Goal: Information Seeking & Learning: Learn about a topic

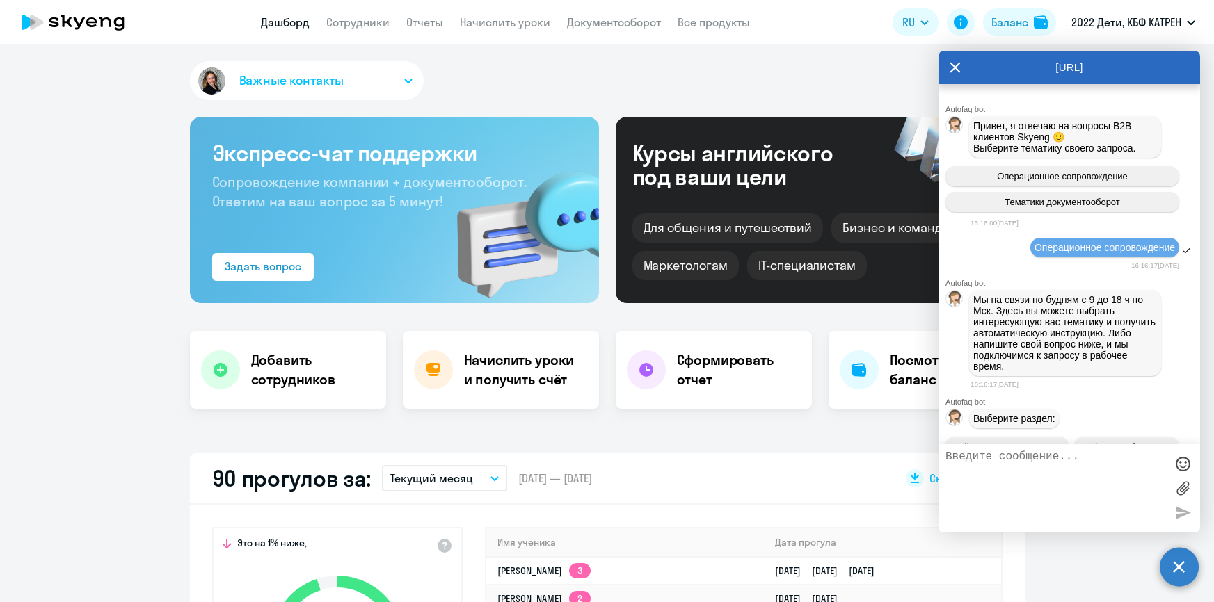
select select "30"
click at [343, 24] on link "Сотрудники" at bounding box center [357, 22] width 63 height 14
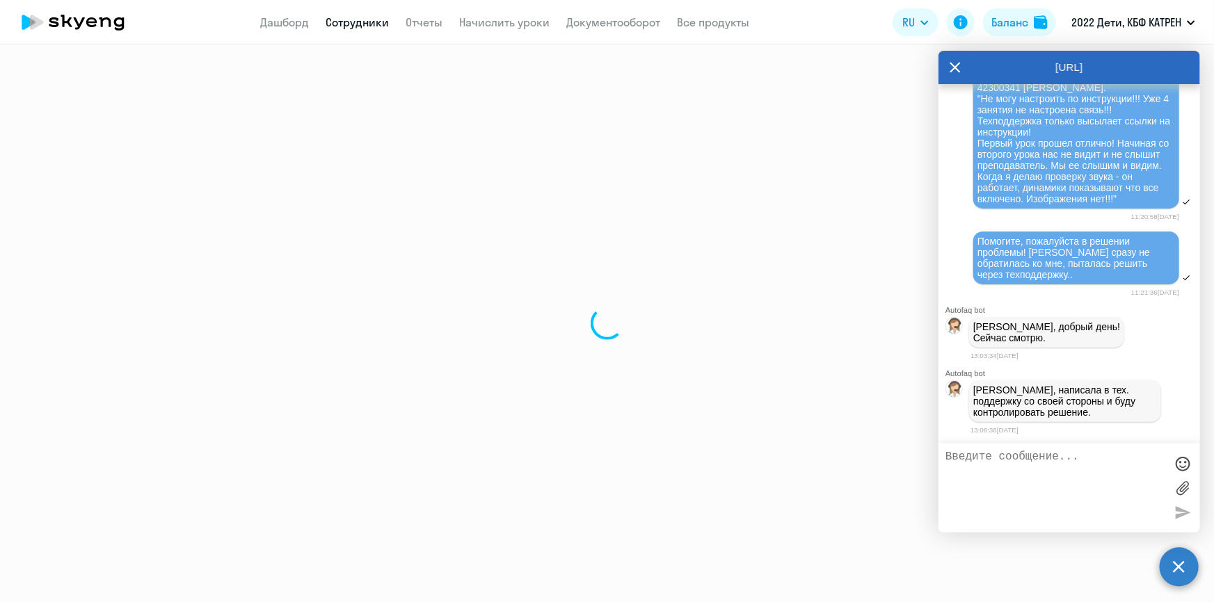
select select "30"
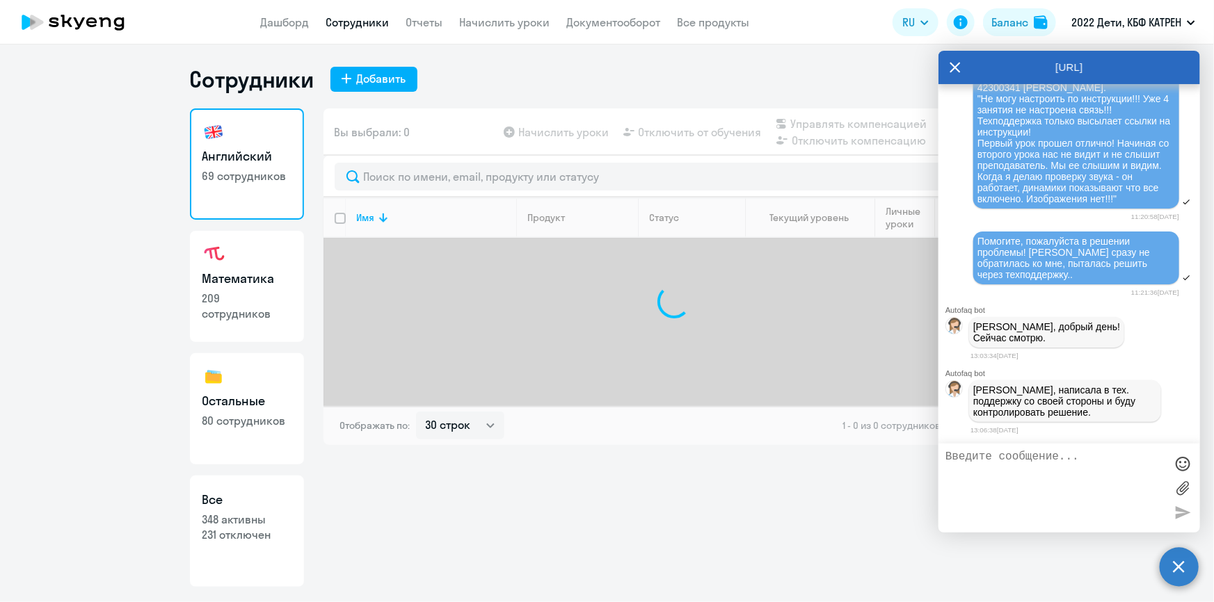
click at [994, 461] on textarea at bounding box center [1055, 488] width 220 height 75
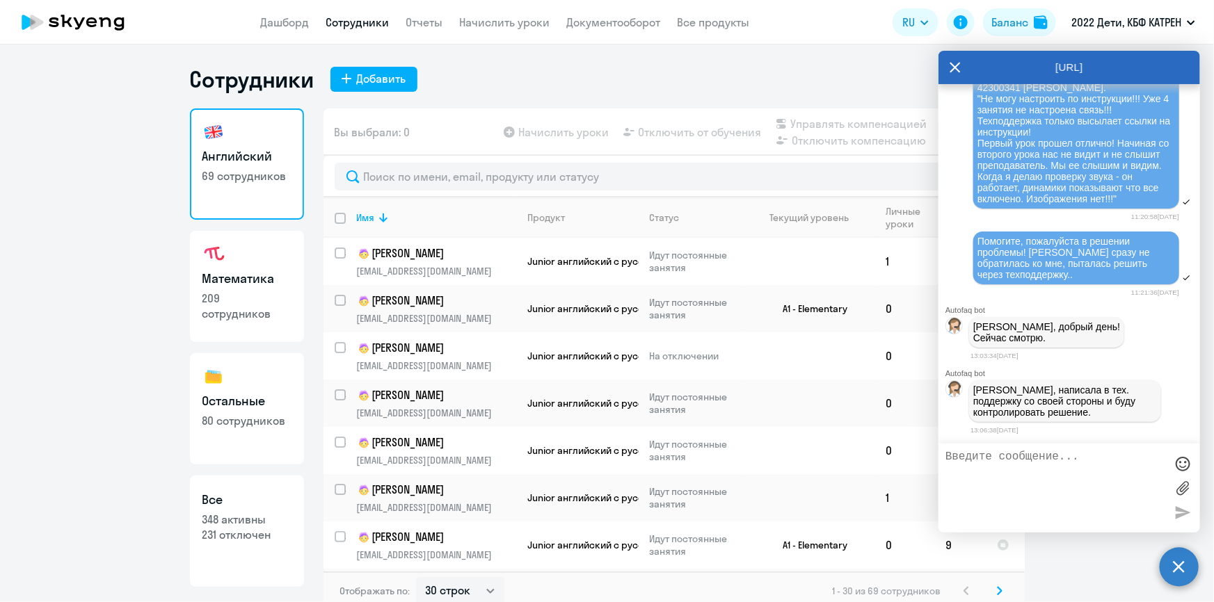
click at [995, 457] on textarea at bounding box center [1055, 488] width 220 height 75
type textarea "Спасибо!"
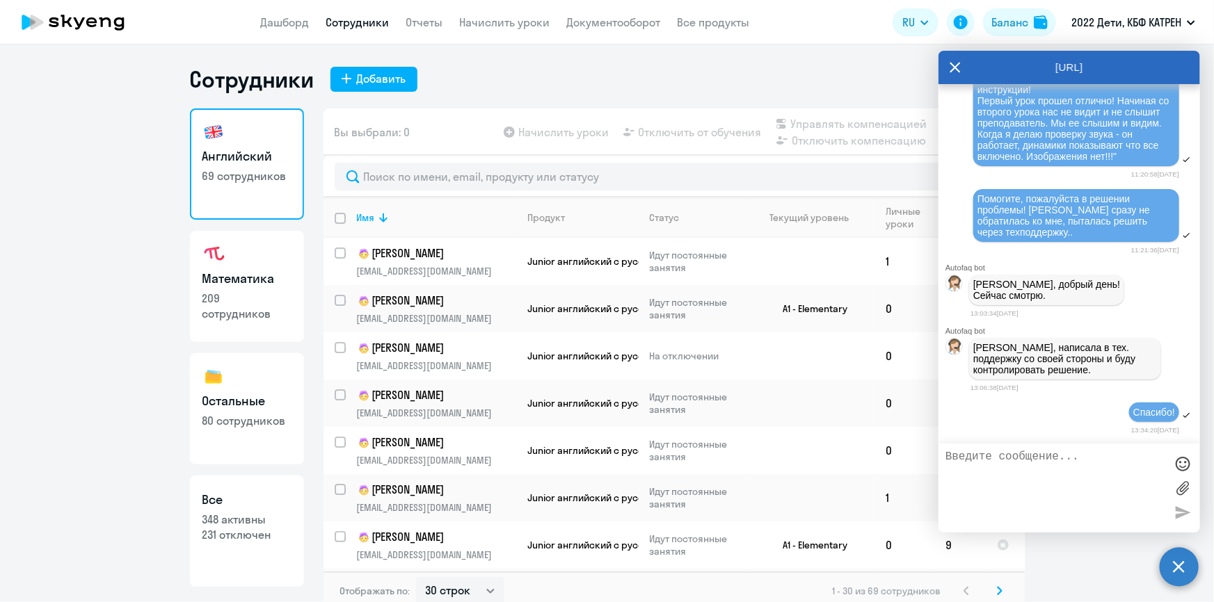
scroll to position [46843, 0]
click at [255, 521] on p "348 активны" at bounding box center [246, 519] width 89 height 15
select select "30"
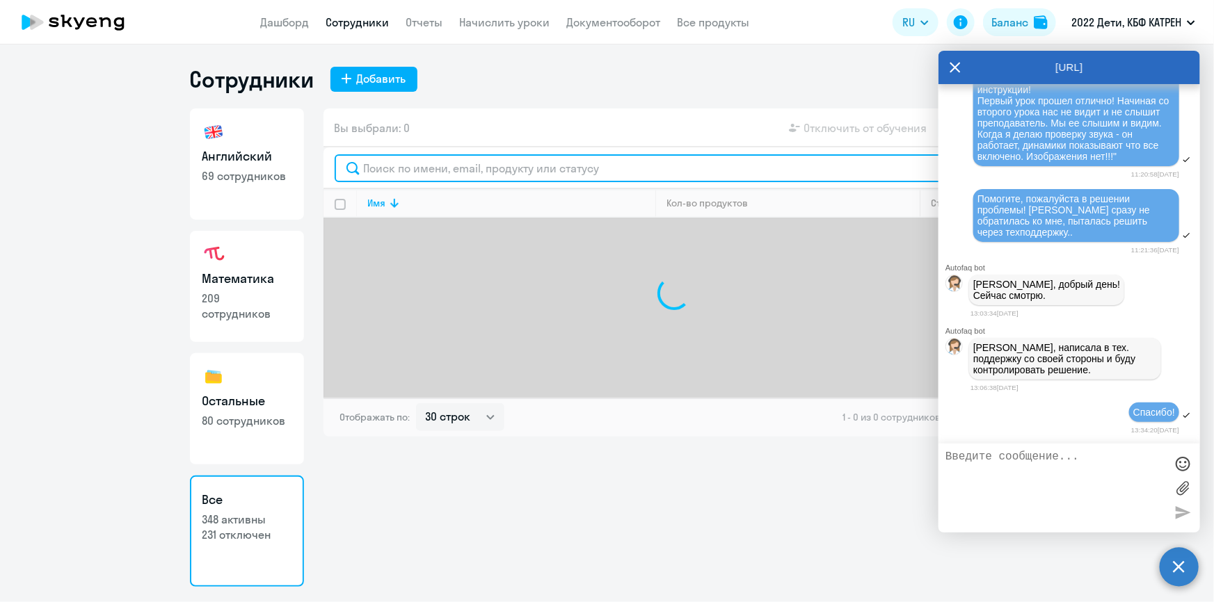
click at [434, 164] on input "text" at bounding box center [674, 168] width 679 height 28
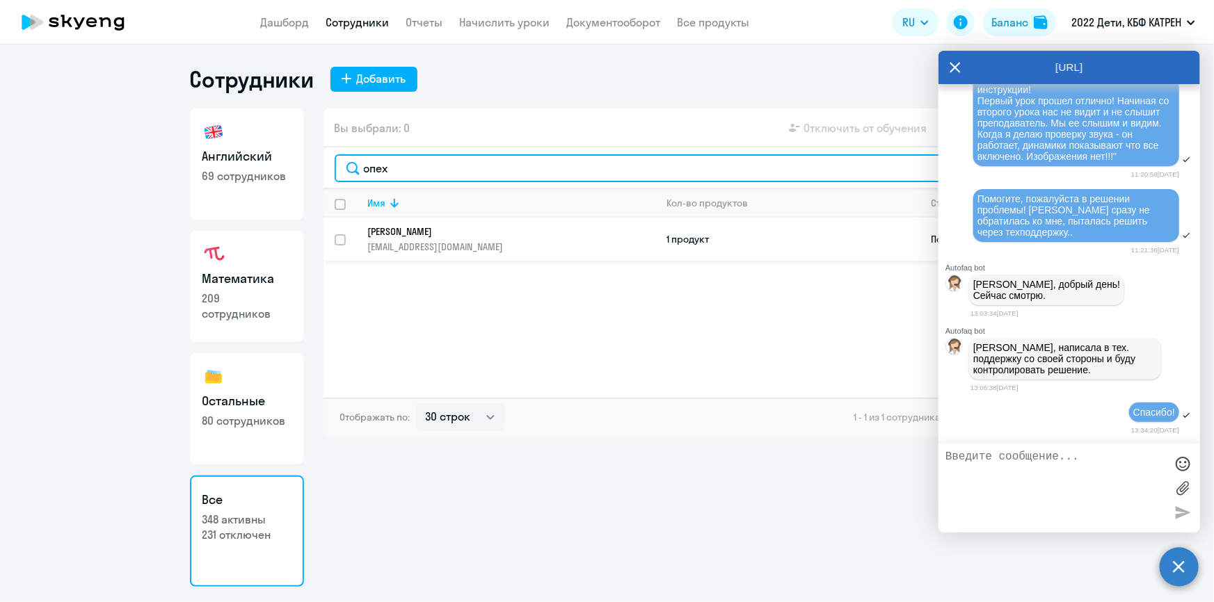
type input "опех"
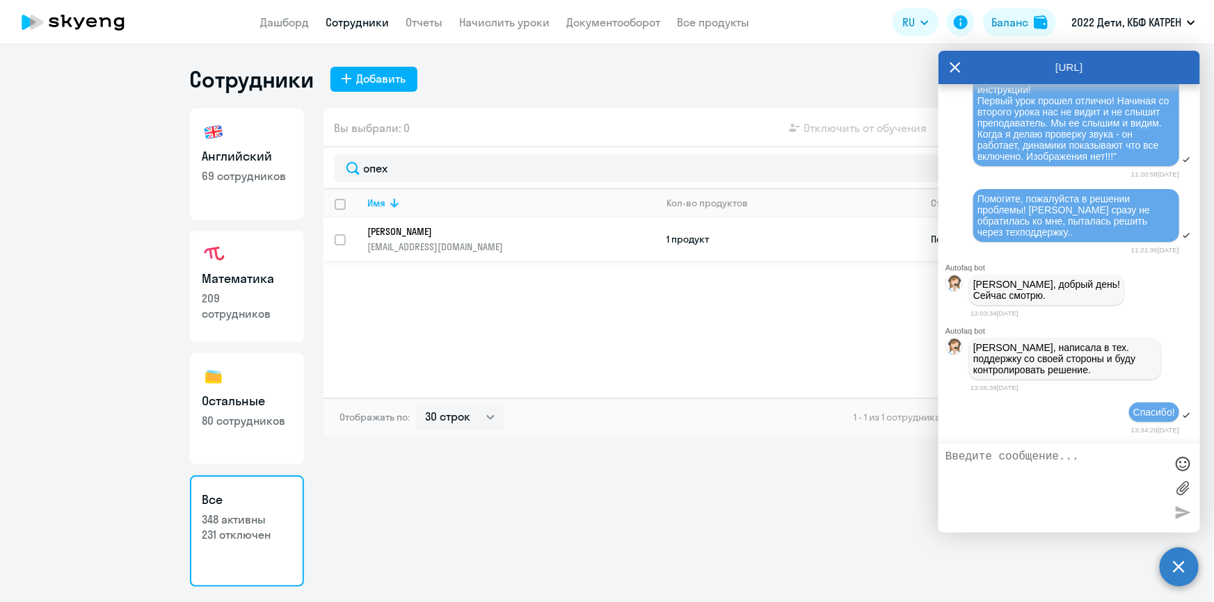
click at [421, 230] on p "[PERSON_NAME]" at bounding box center [502, 231] width 268 height 13
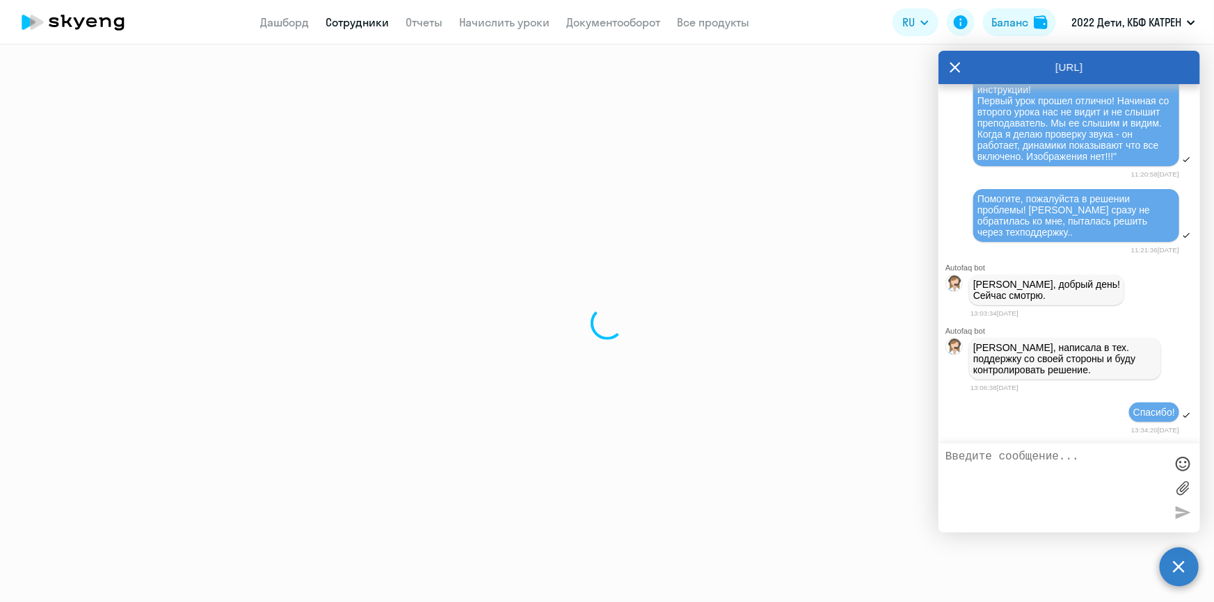
select select "english"
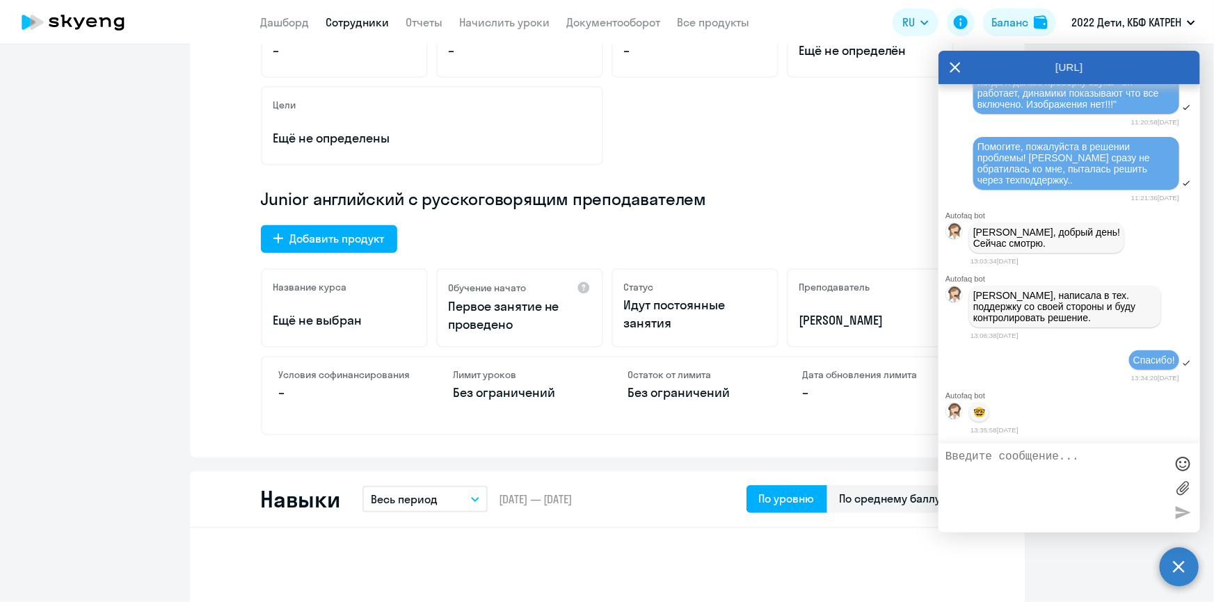
scroll to position [46898, 0]
click at [953, 67] on icon at bounding box center [954, 67] width 11 height 33
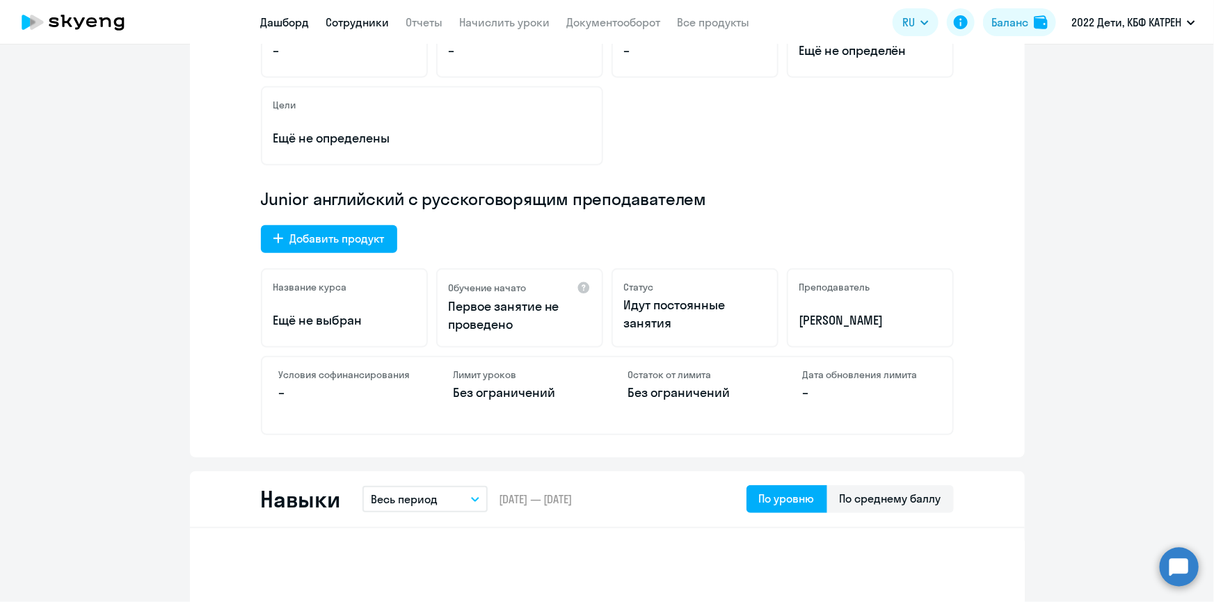
click at [289, 19] on link "Дашборд" at bounding box center [285, 22] width 49 height 14
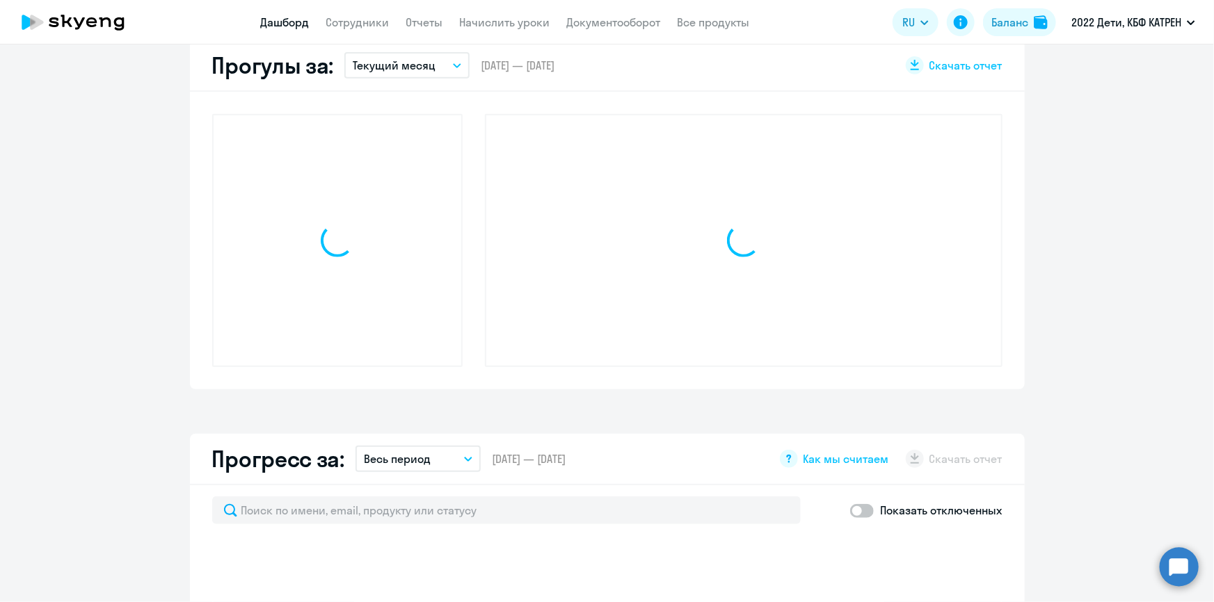
scroll to position [413, 0]
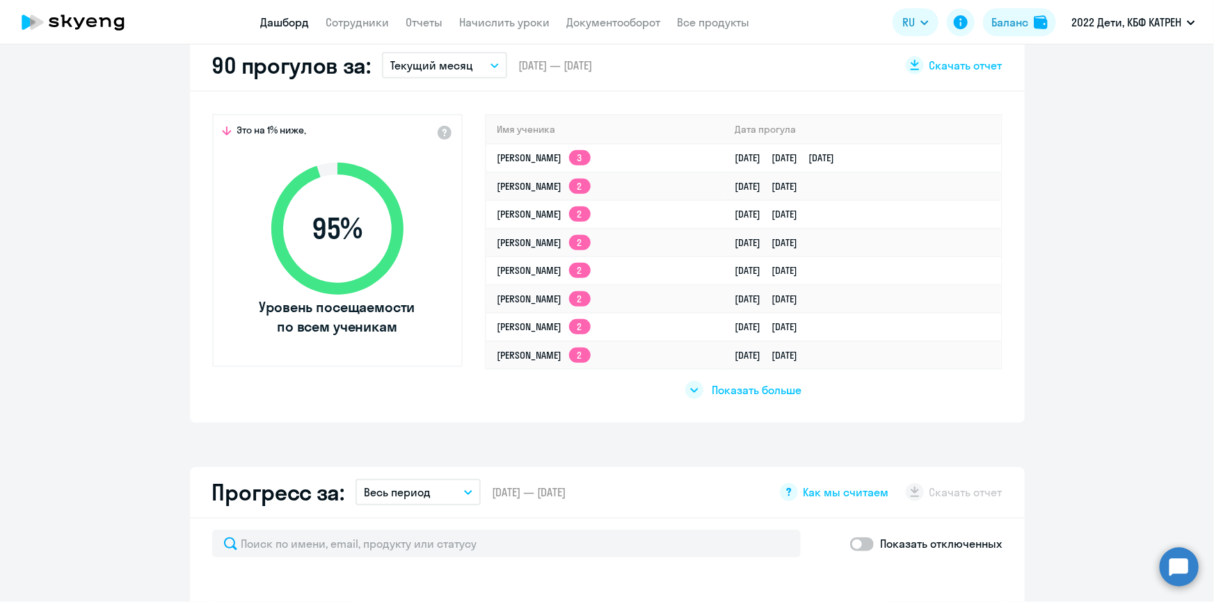
click at [753, 385] on span "Показать больше" at bounding box center [756, 390] width 90 height 15
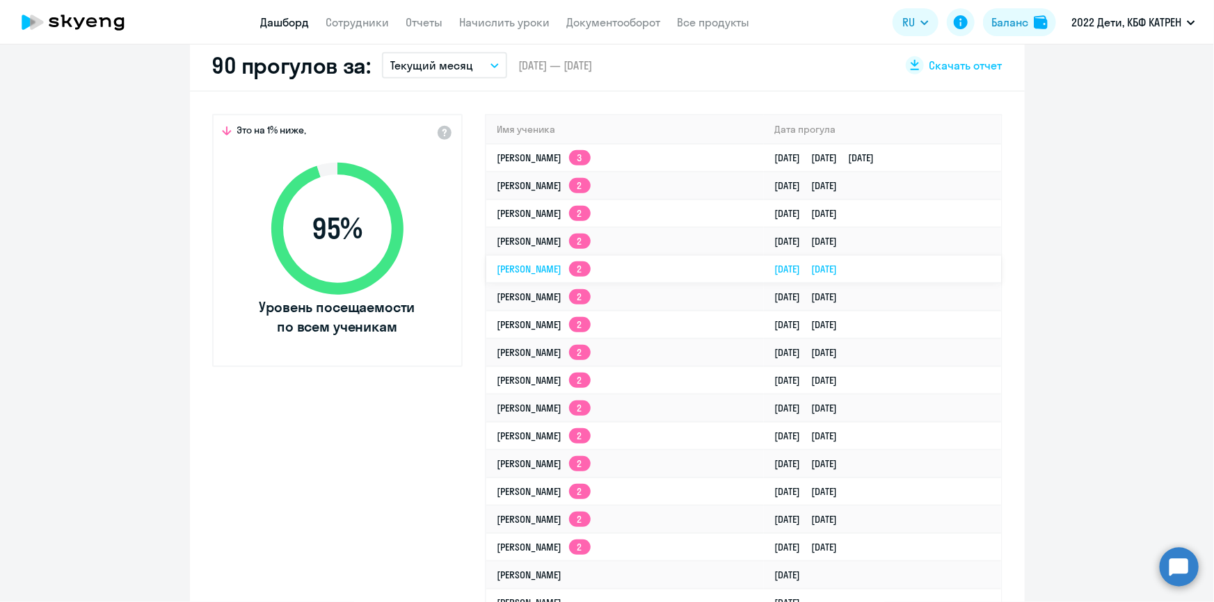
select select "30"
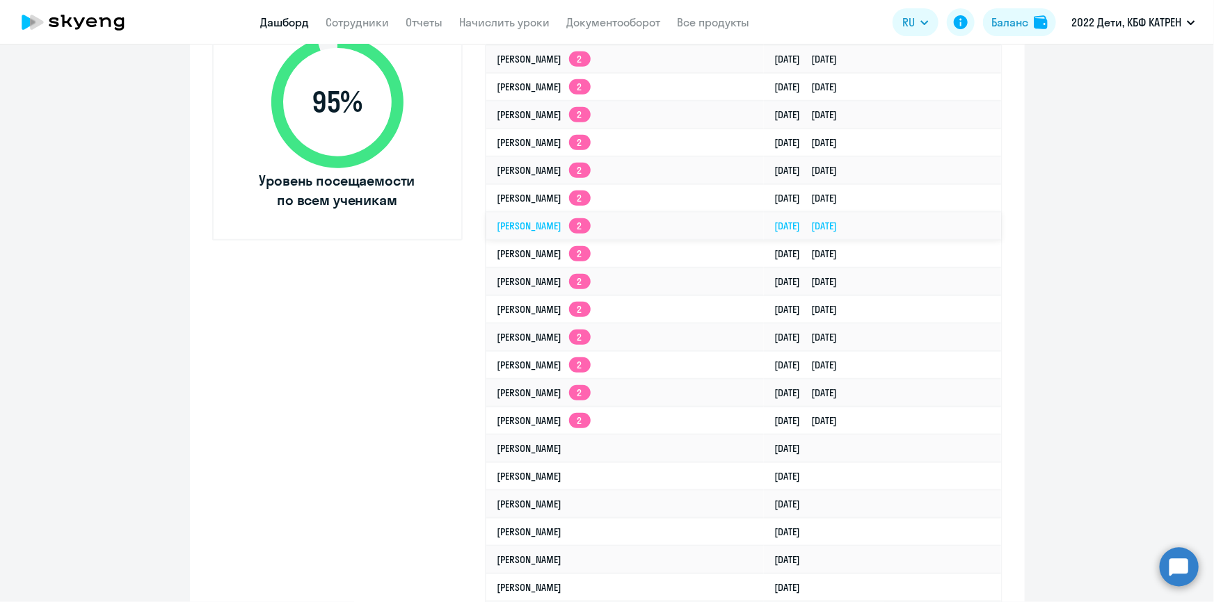
scroll to position [603, 0]
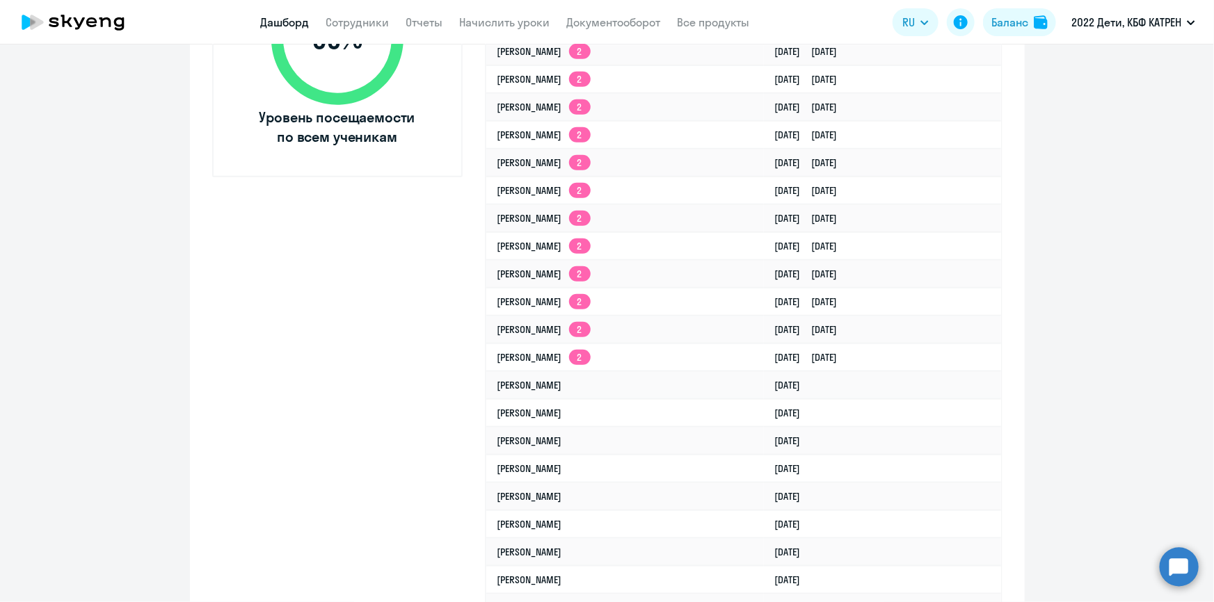
click at [1184, 565] on circle at bounding box center [1178, 566] width 39 height 39
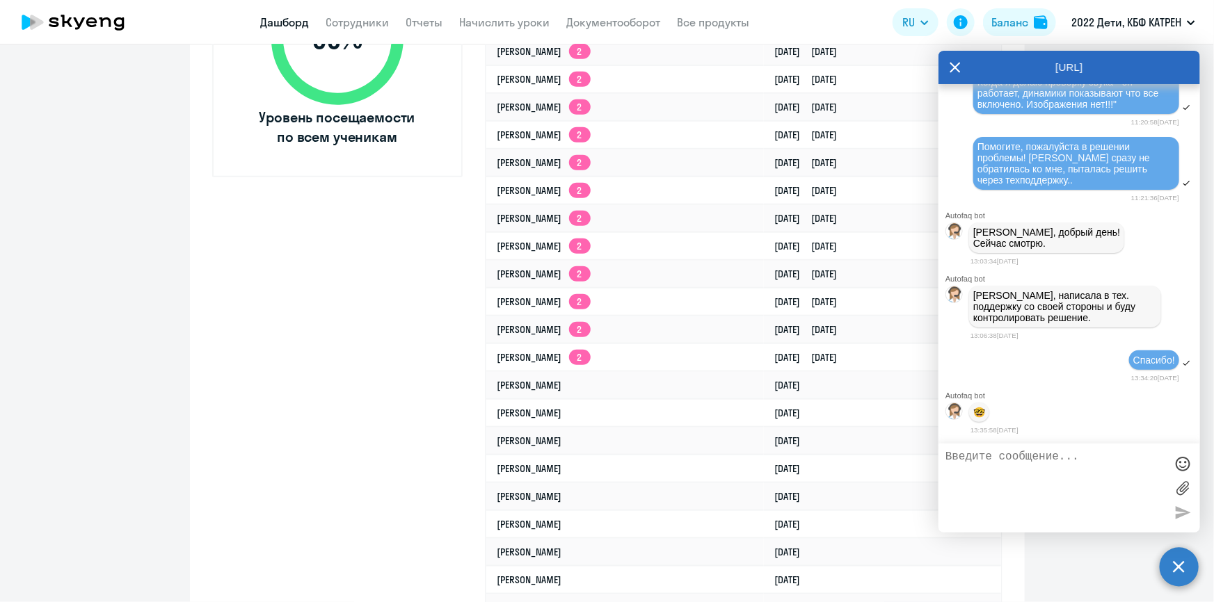
scroll to position [46898, 0]
click at [992, 465] on textarea at bounding box center [1055, 488] width 220 height 75
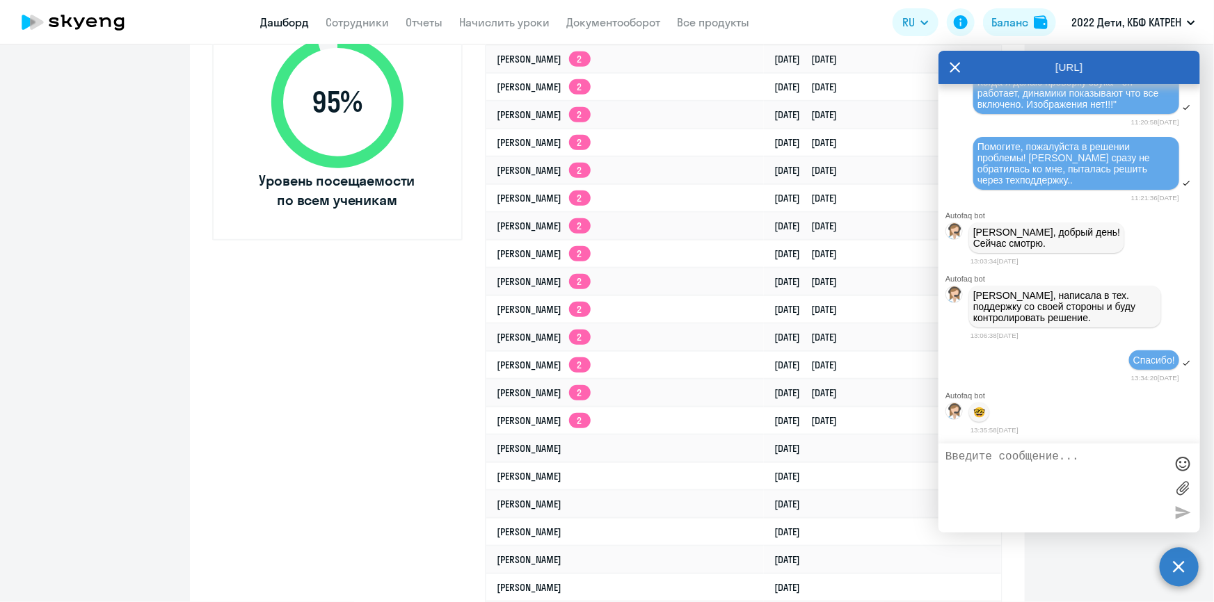
scroll to position [46834, 0]
